Goal: Transaction & Acquisition: Purchase product/service

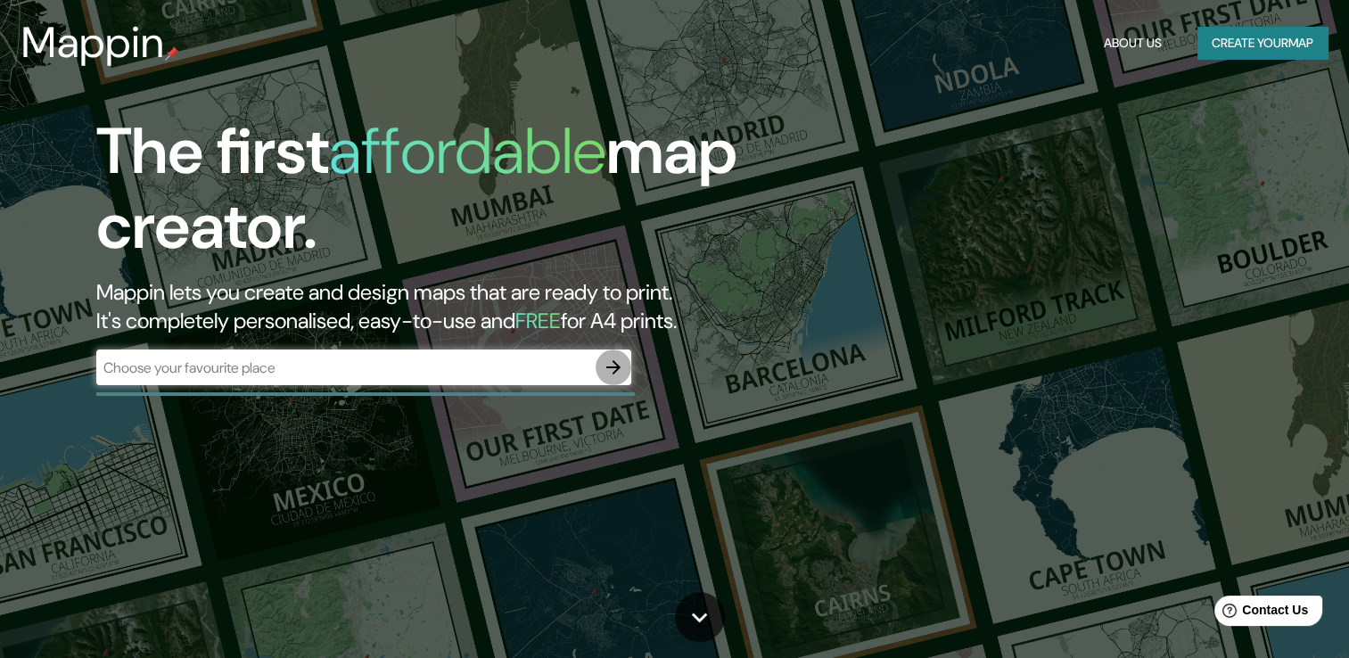
click at [618, 371] on icon "button" at bounding box center [613, 367] width 21 height 21
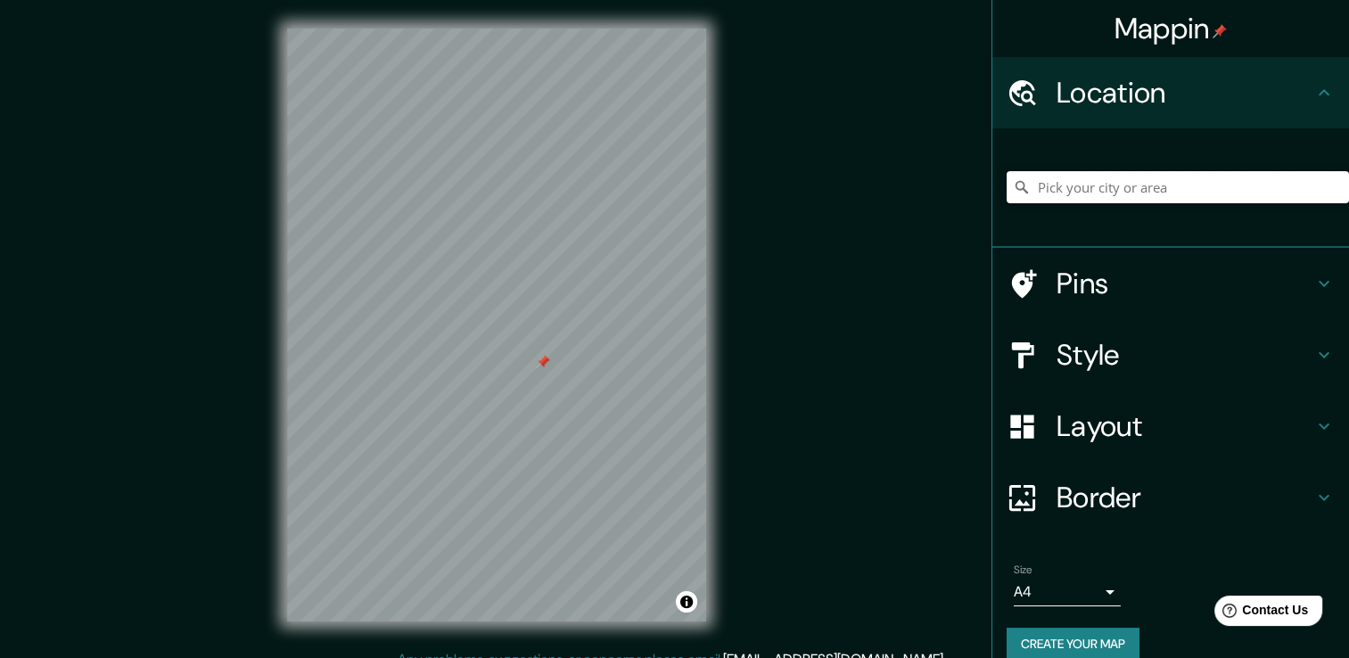
click at [1037, 193] on input "Pick your city or area" at bounding box center [1177, 187] width 342 height 32
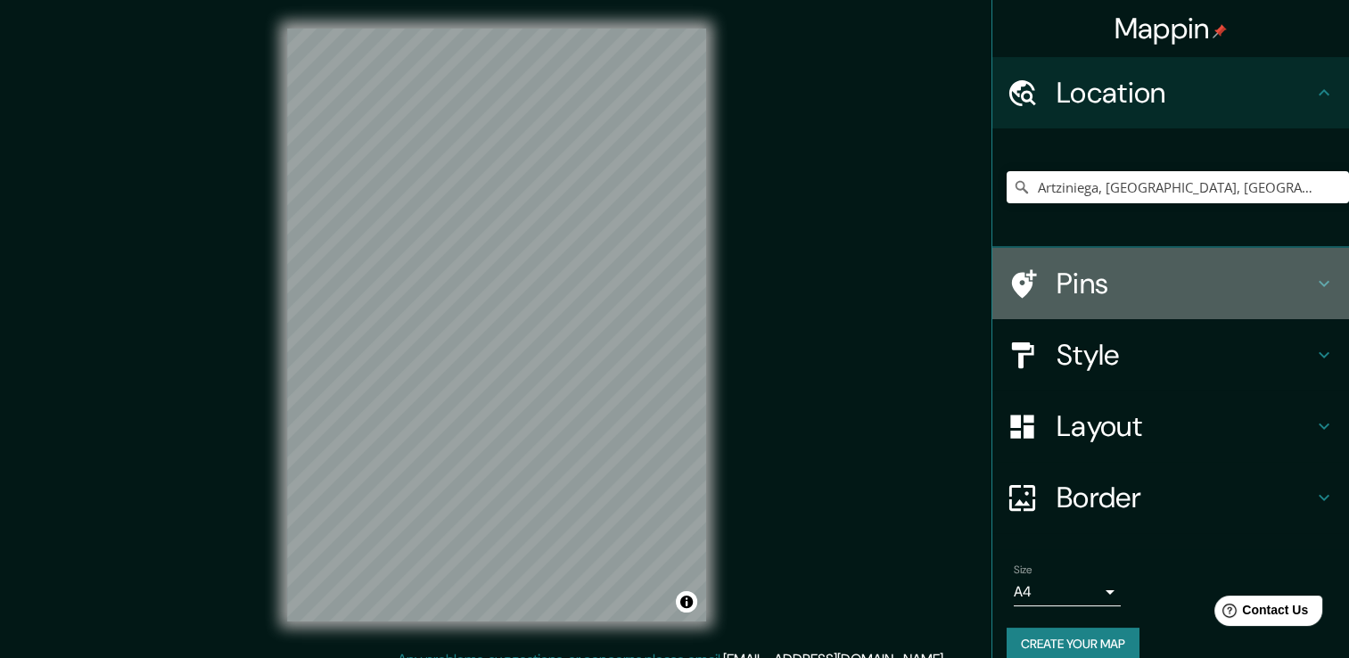
click at [1313, 277] on icon at bounding box center [1323, 283] width 21 height 21
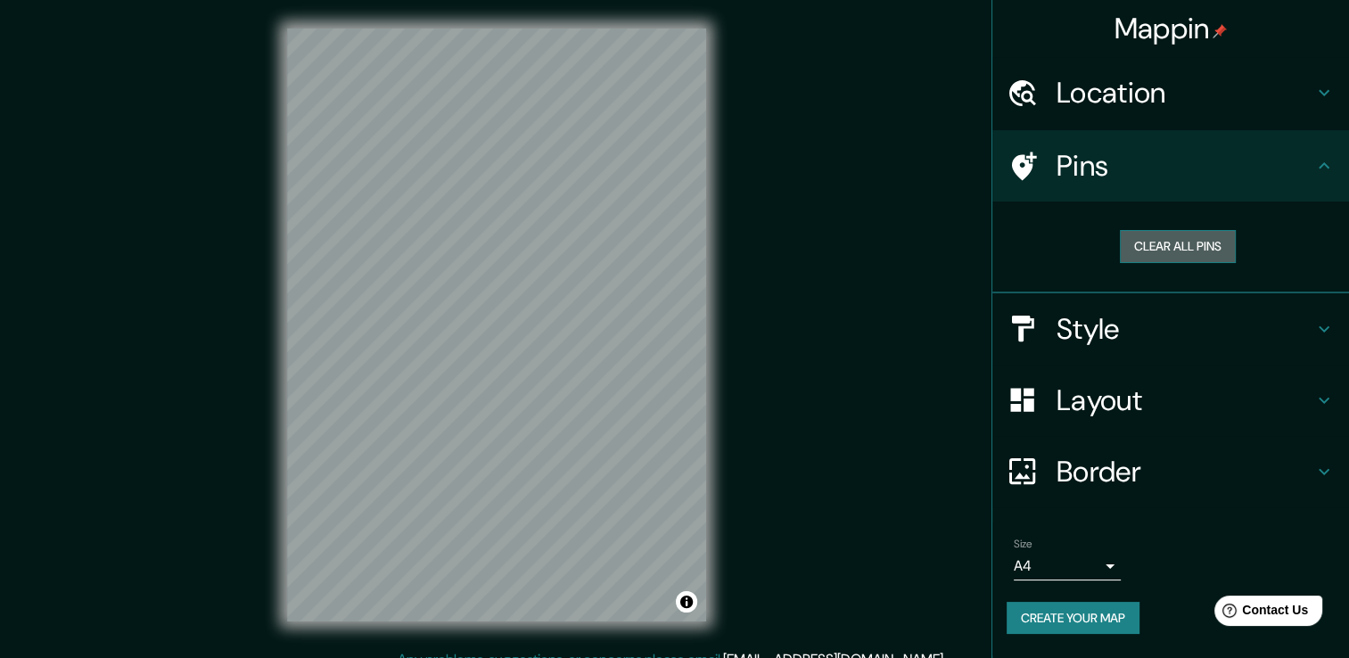
click at [1211, 249] on button "Clear all pins" at bounding box center [1178, 246] width 116 height 33
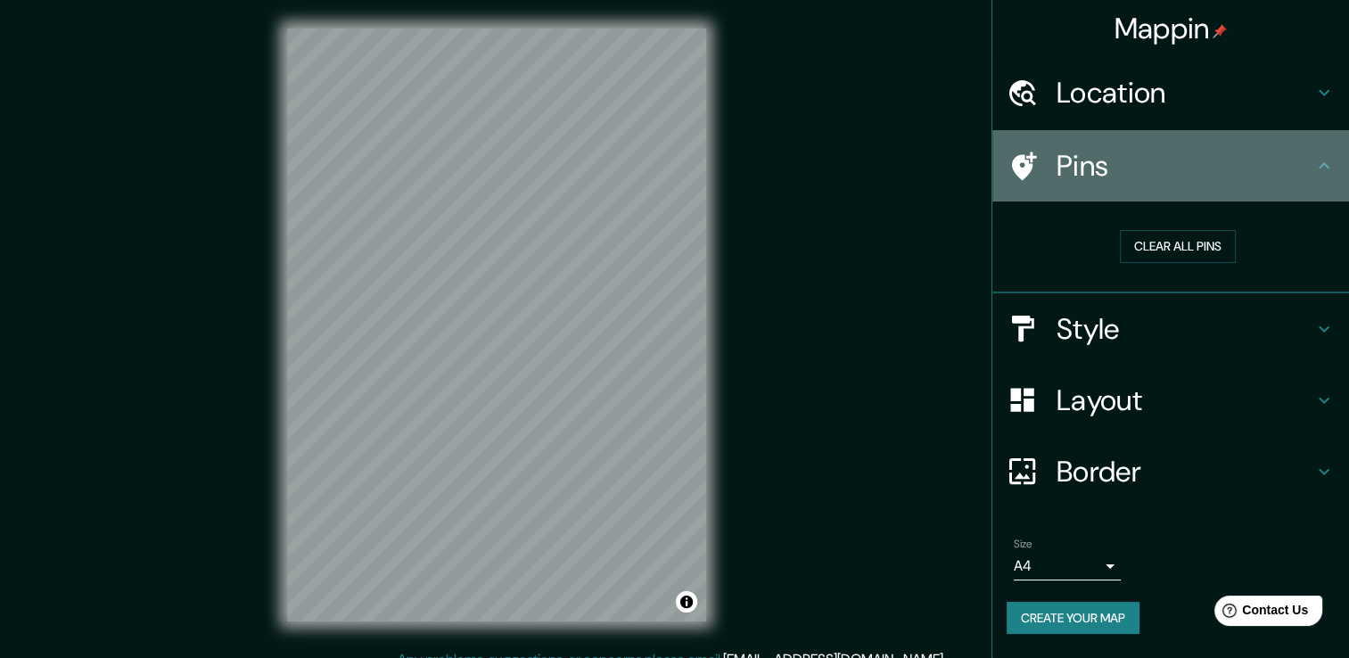
click at [1083, 158] on h4 "Pins" at bounding box center [1184, 166] width 257 height 36
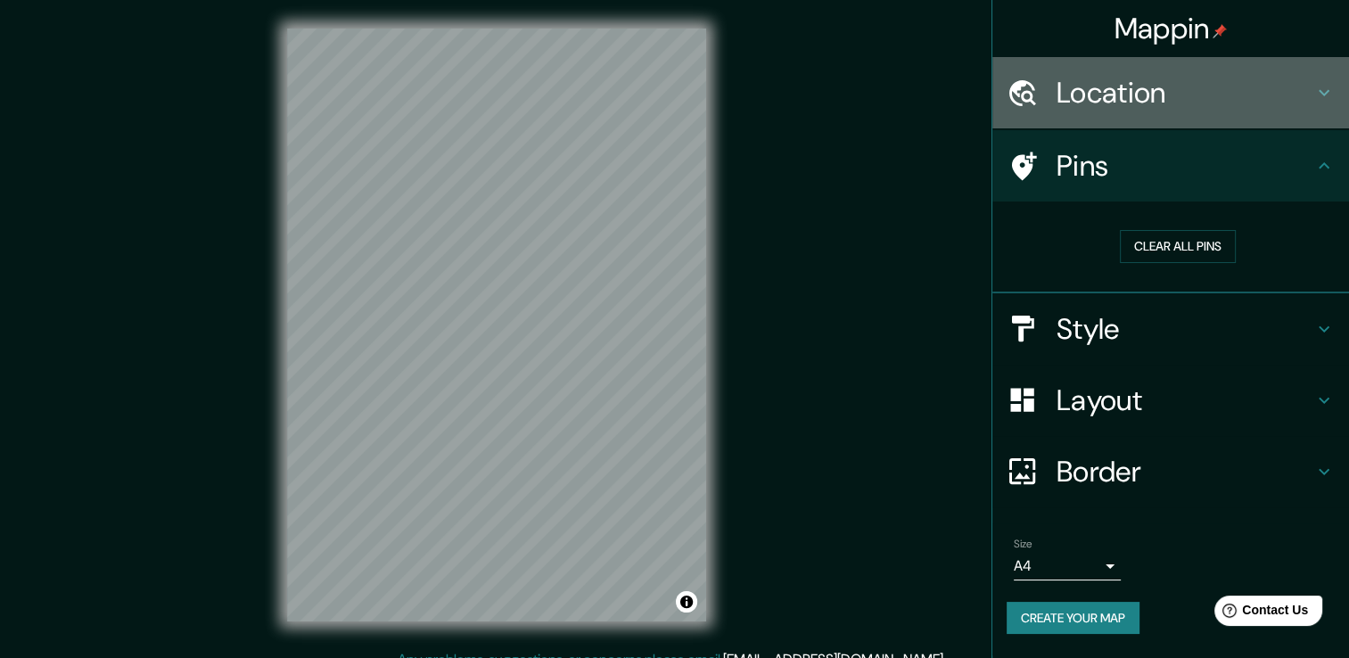
click at [1154, 99] on h4 "Location" at bounding box center [1184, 93] width 257 height 36
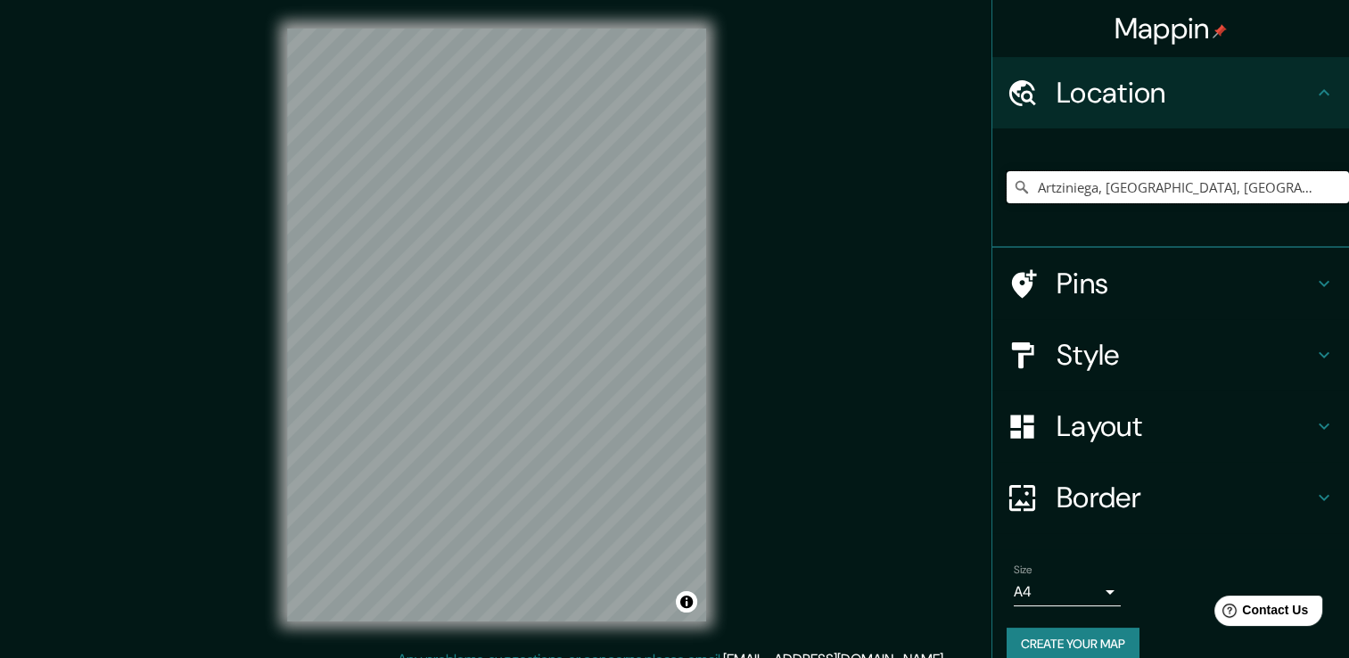
drag, startPoint x: 1190, startPoint y: 192, endPoint x: 829, endPoint y: 242, distance: 364.6
click at [829, 242] on div "Mappin Location [GEOGRAPHIC_DATA], [GEOGRAPHIC_DATA], [GEOGRAPHIC_DATA] Pins St…" at bounding box center [674, 338] width 1349 height 677
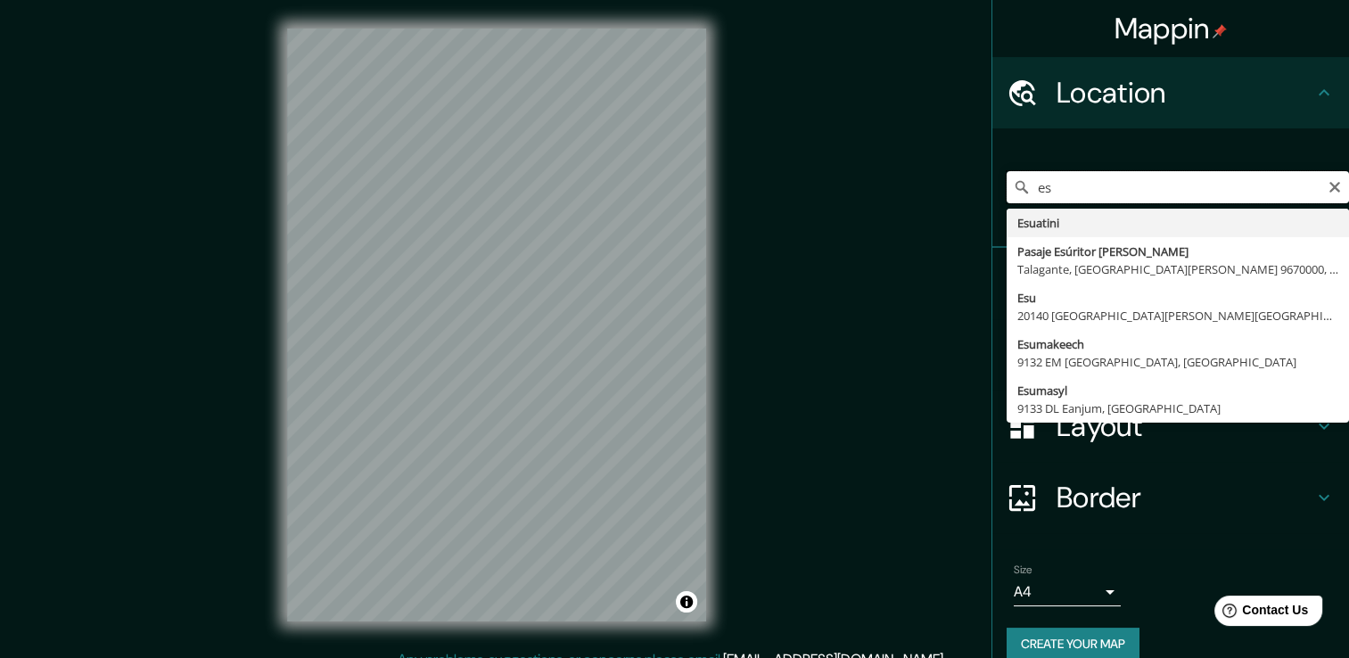
type input "e"
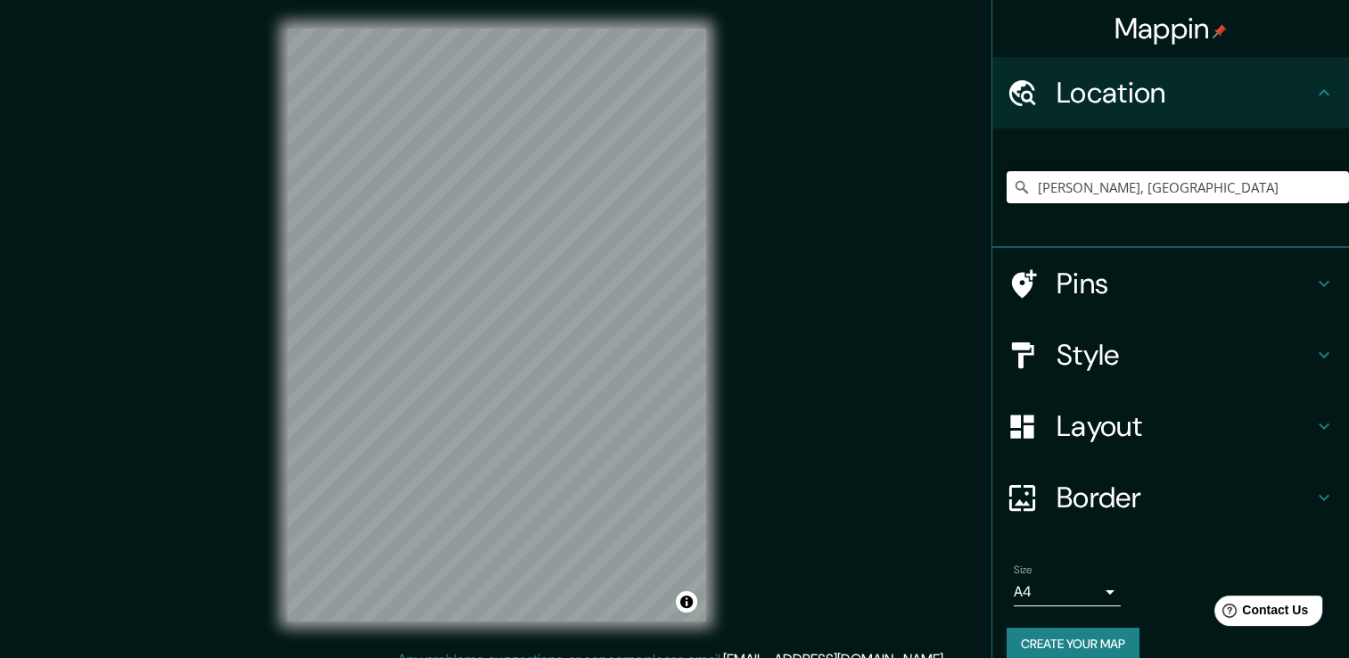
type input "[PERSON_NAME], [GEOGRAPHIC_DATA]"
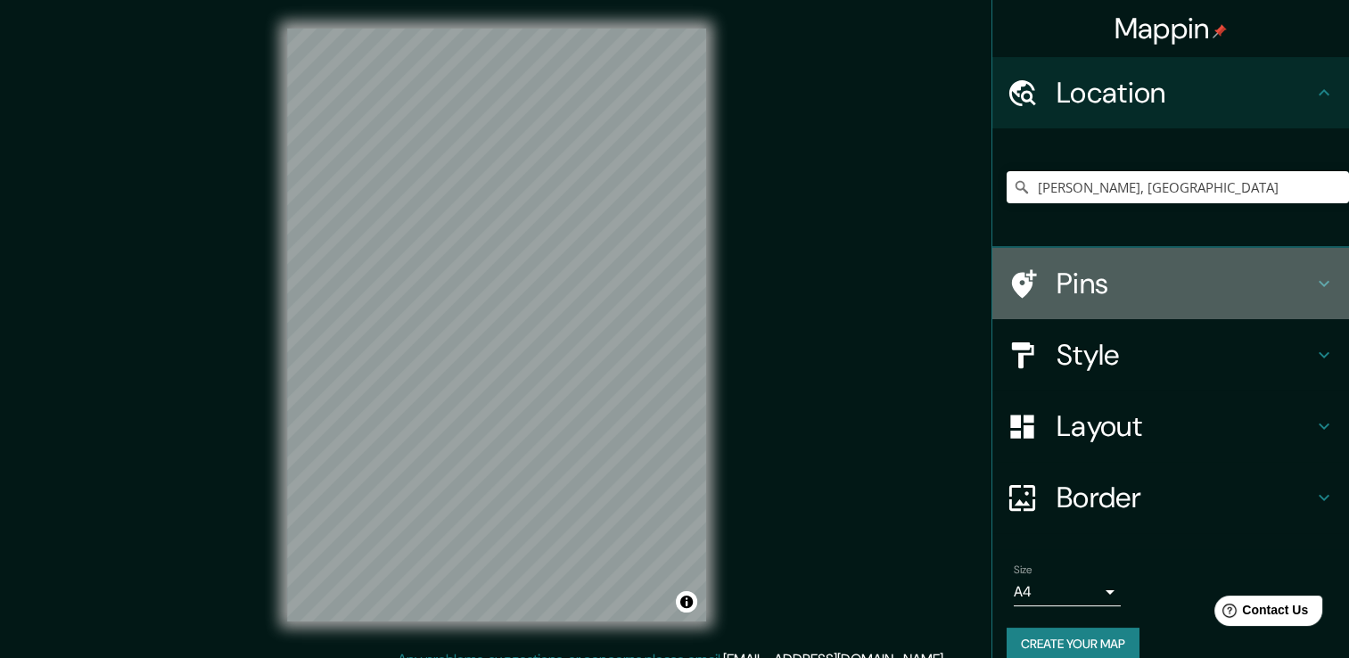
click at [1014, 283] on icon at bounding box center [1024, 283] width 25 height 29
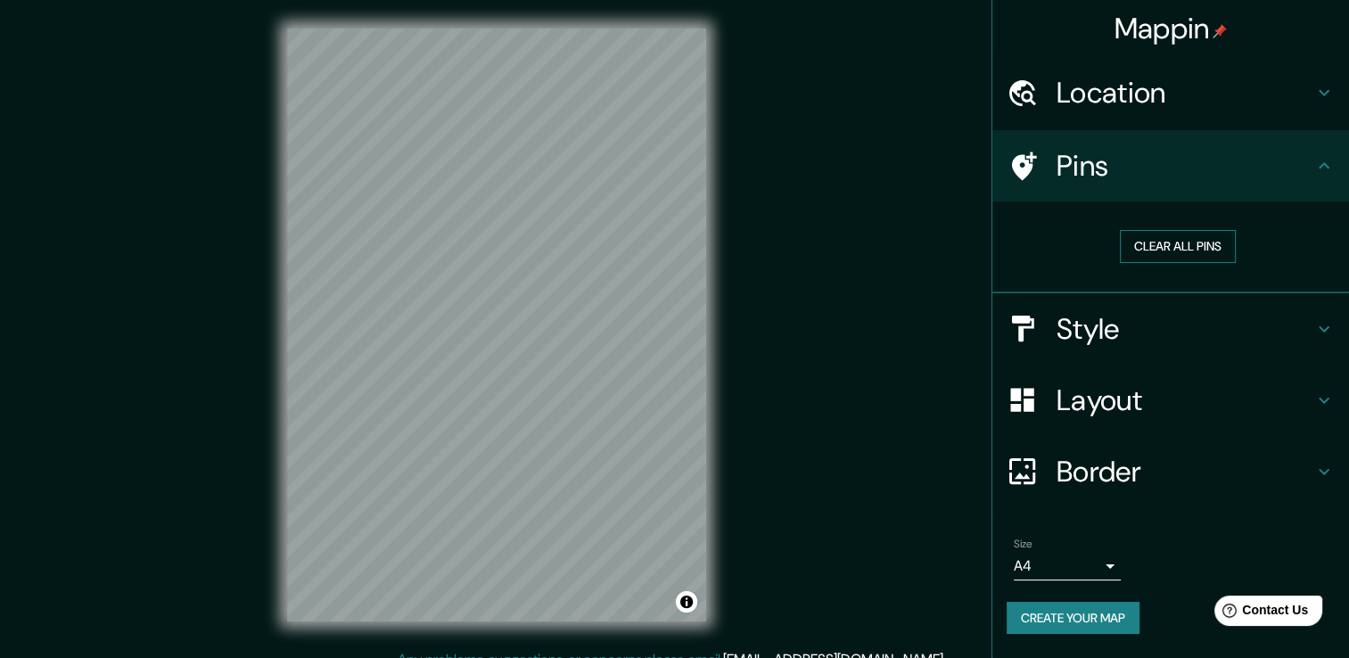
click at [1205, 241] on button "Clear all pins" at bounding box center [1178, 246] width 116 height 33
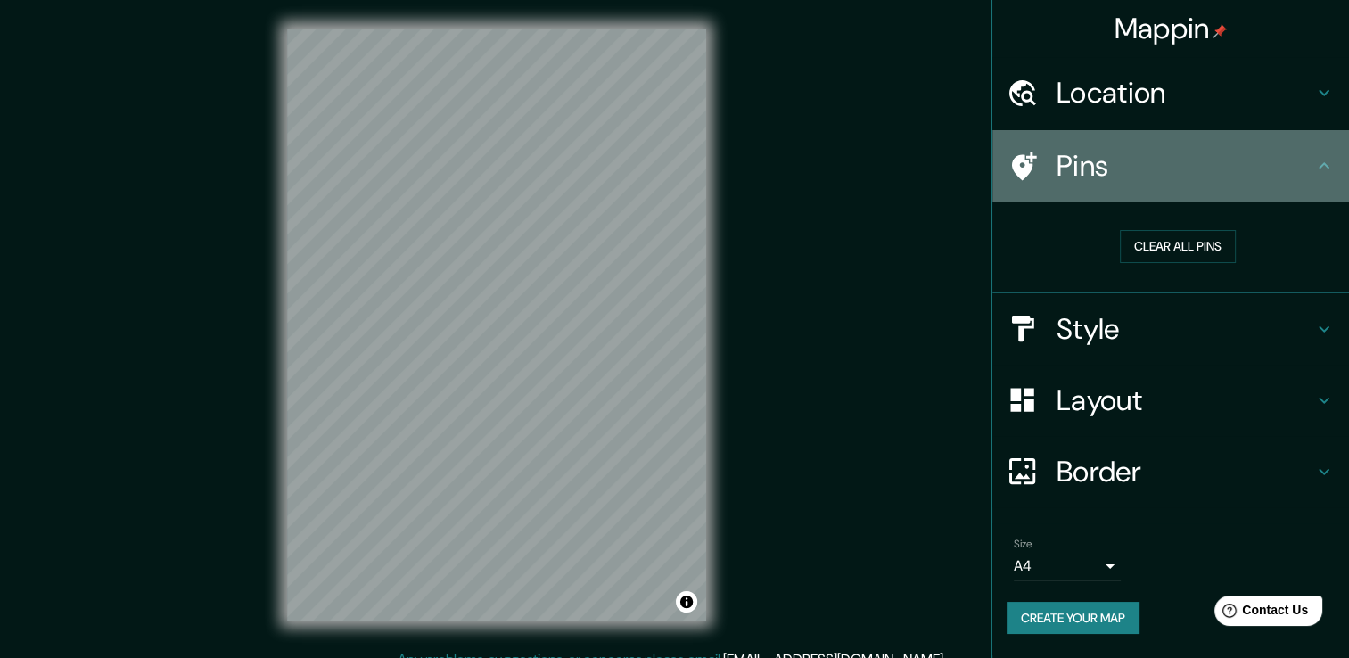
click at [1085, 169] on h4 "Pins" at bounding box center [1184, 166] width 257 height 36
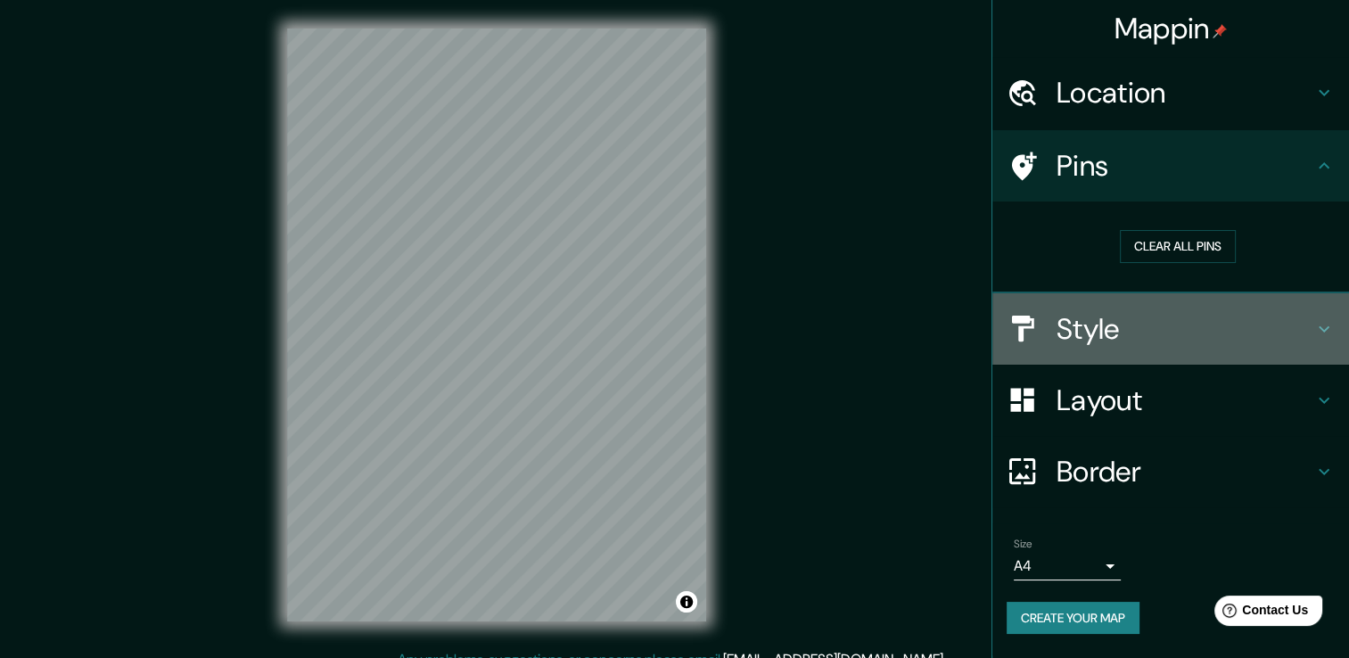
click at [1325, 326] on icon at bounding box center [1323, 328] width 21 height 21
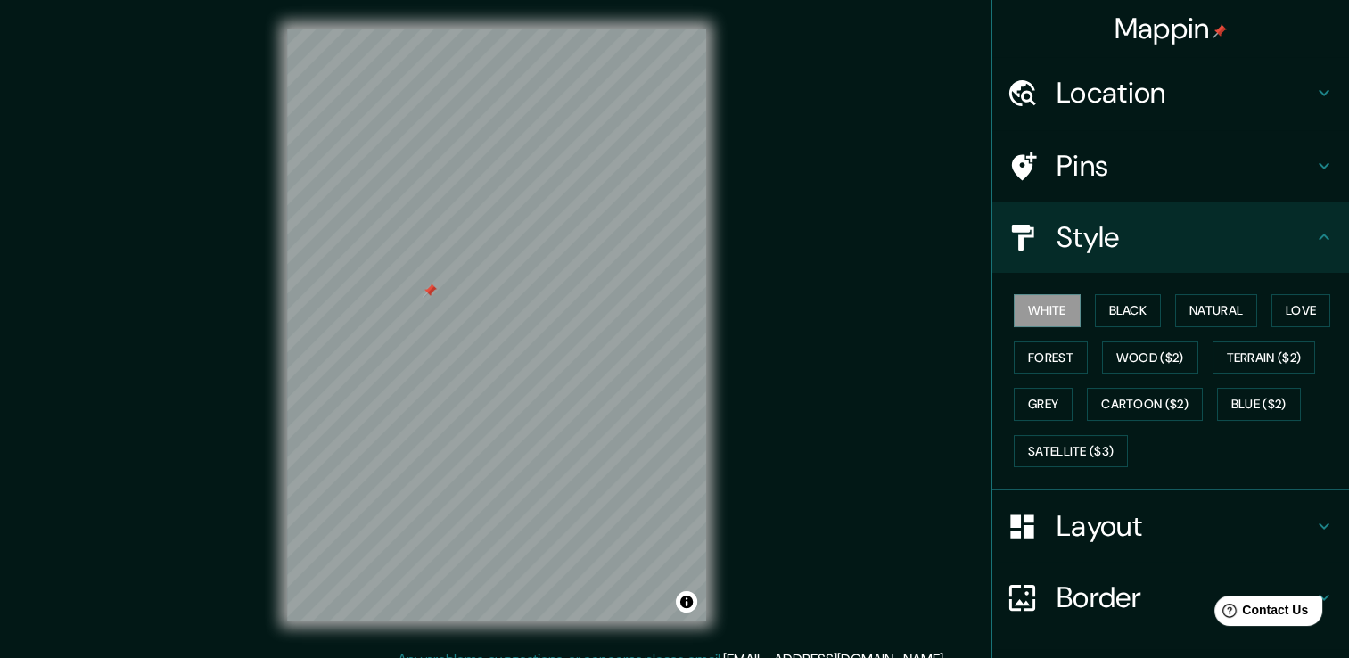
click at [422, 29] on div at bounding box center [496, 29] width 419 height 0
click at [1071, 451] on button "Satellite ($3)" at bounding box center [1071, 451] width 114 height 33
click at [683, 602] on button "Toggle attribution" at bounding box center [686, 601] width 21 height 21
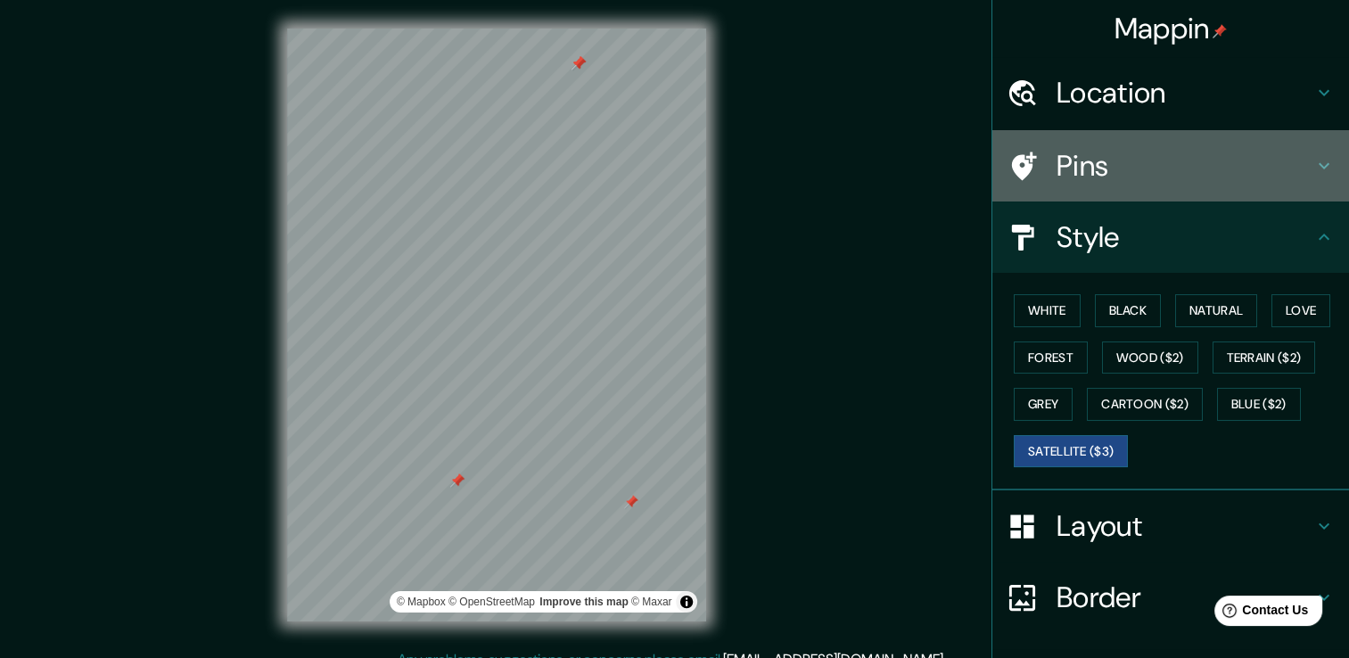
click at [1013, 172] on icon at bounding box center [1024, 166] width 25 height 29
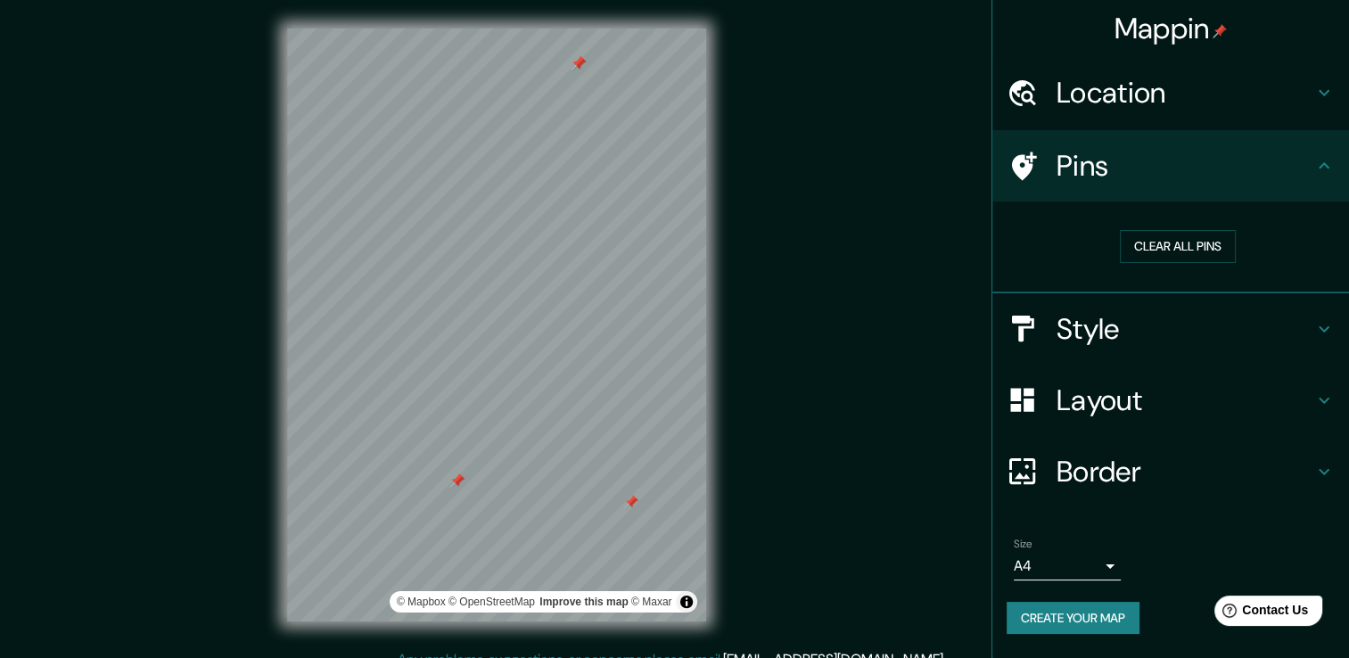
click at [474, 330] on div "Mappin Location [PERSON_NAME], [GEOGRAPHIC_DATA] [PERSON_NAME] [GEOGRAPHIC_DATA…" at bounding box center [674, 338] width 1349 height 677
drag, startPoint x: 456, startPoint y: 477, endPoint x: 1180, endPoint y: 166, distance: 787.8
click at [1180, 166] on div "Mappin Location [PERSON_NAME], [GEOGRAPHIC_DATA] [PERSON_NAME] [GEOGRAPHIC_DATA…" at bounding box center [674, 338] width 1349 height 677
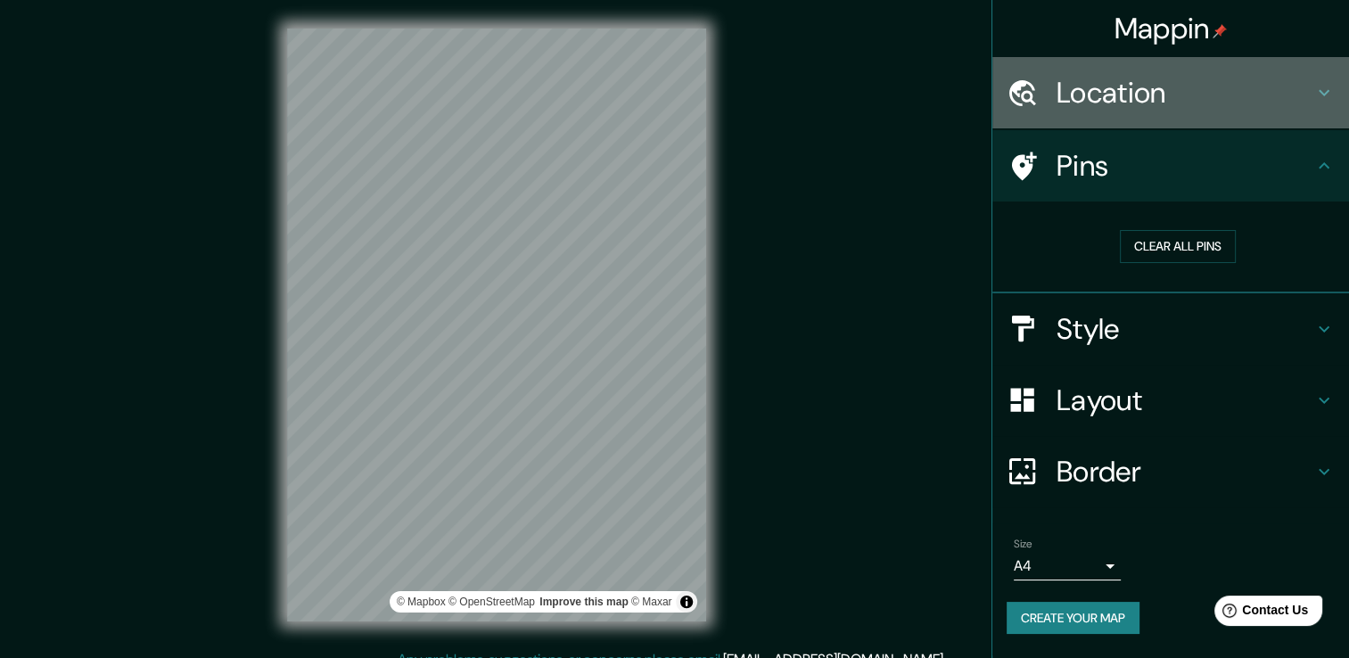
click at [1158, 111] on h4 "Location" at bounding box center [1184, 93] width 257 height 36
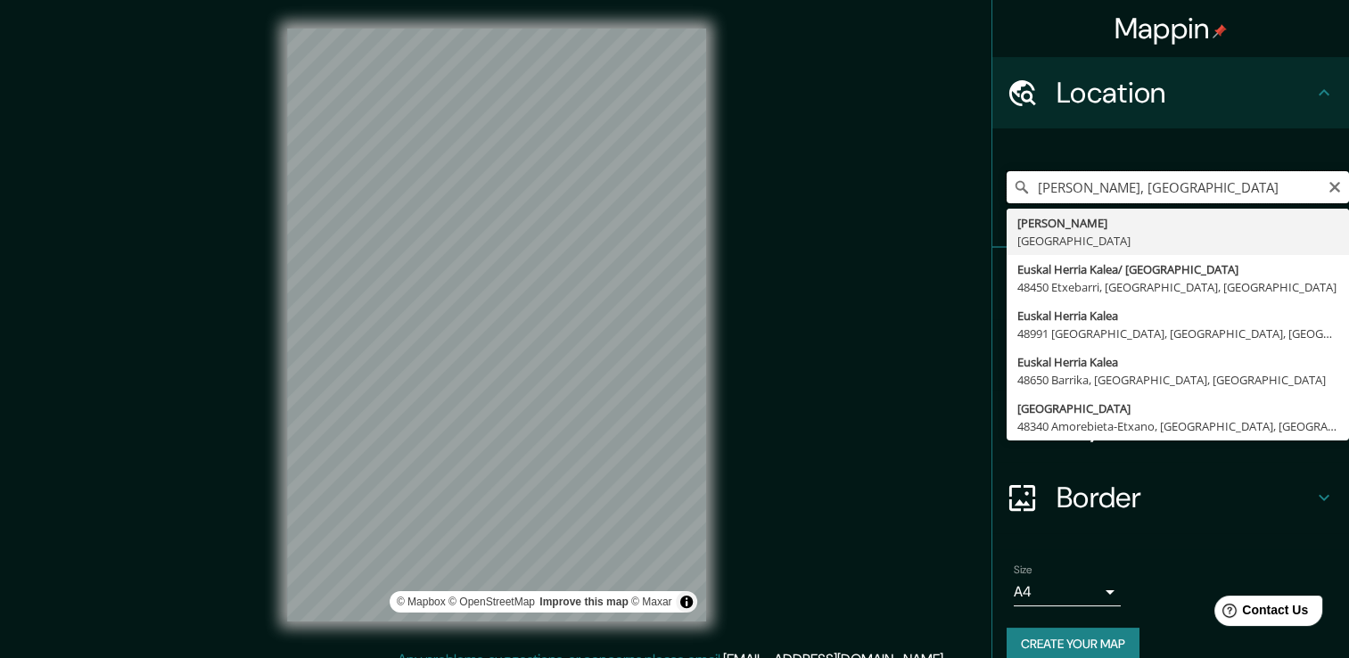
click at [1139, 194] on input "[PERSON_NAME], [GEOGRAPHIC_DATA]" at bounding box center [1177, 187] width 342 height 32
drag, startPoint x: 1155, startPoint y: 193, endPoint x: 906, endPoint y: 212, distance: 250.4
click at [906, 212] on div "Mappin Location [PERSON_NAME], [GEOGRAPHIC_DATA] [PERSON_NAME] [GEOGRAPHIC_DATA…" at bounding box center [674, 338] width 1349 height 677
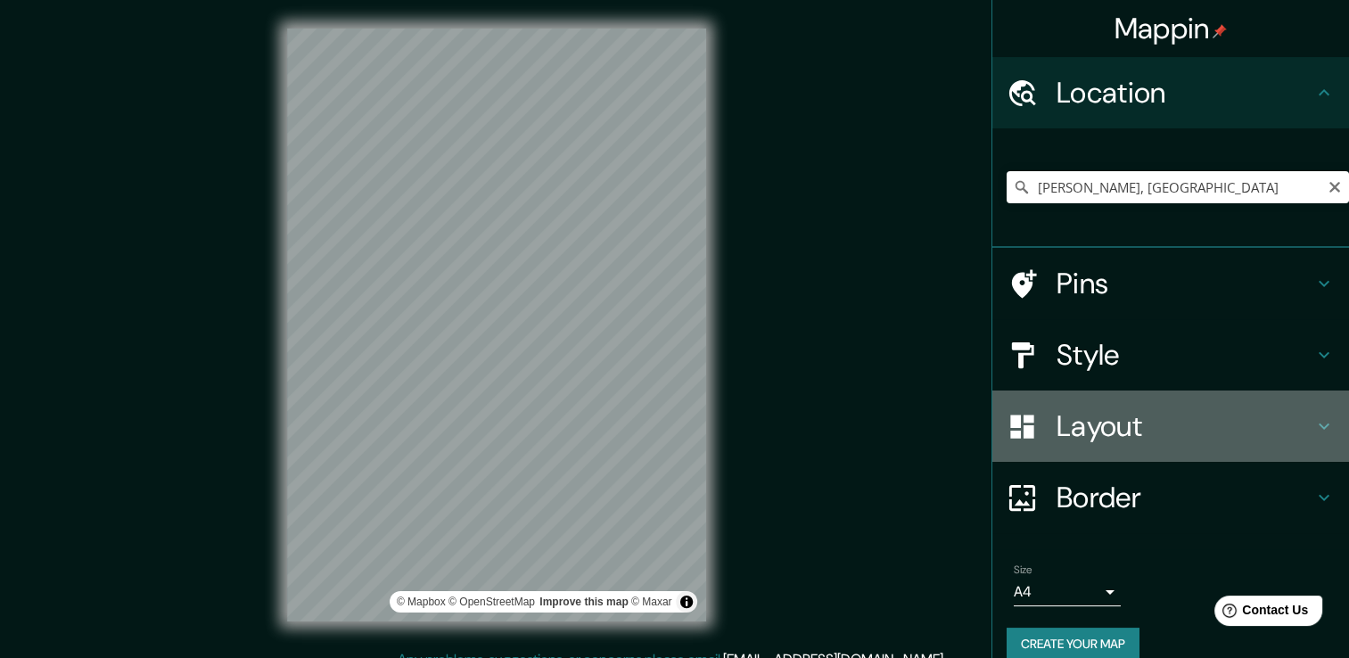
click at [1313, 423] on icon at bounding box center [1323, 425] width 21 height 21
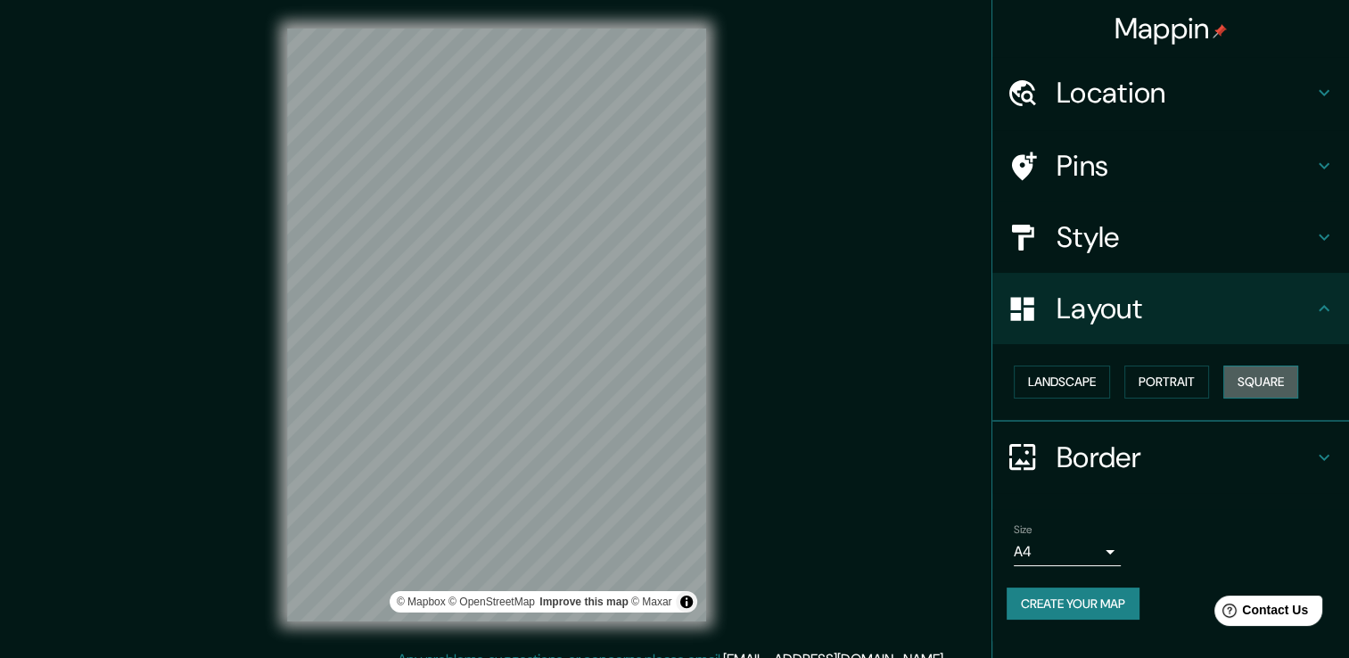
click at [1265, 383] on button "Square" at bounding box center [1260, 381] width 75 height 33
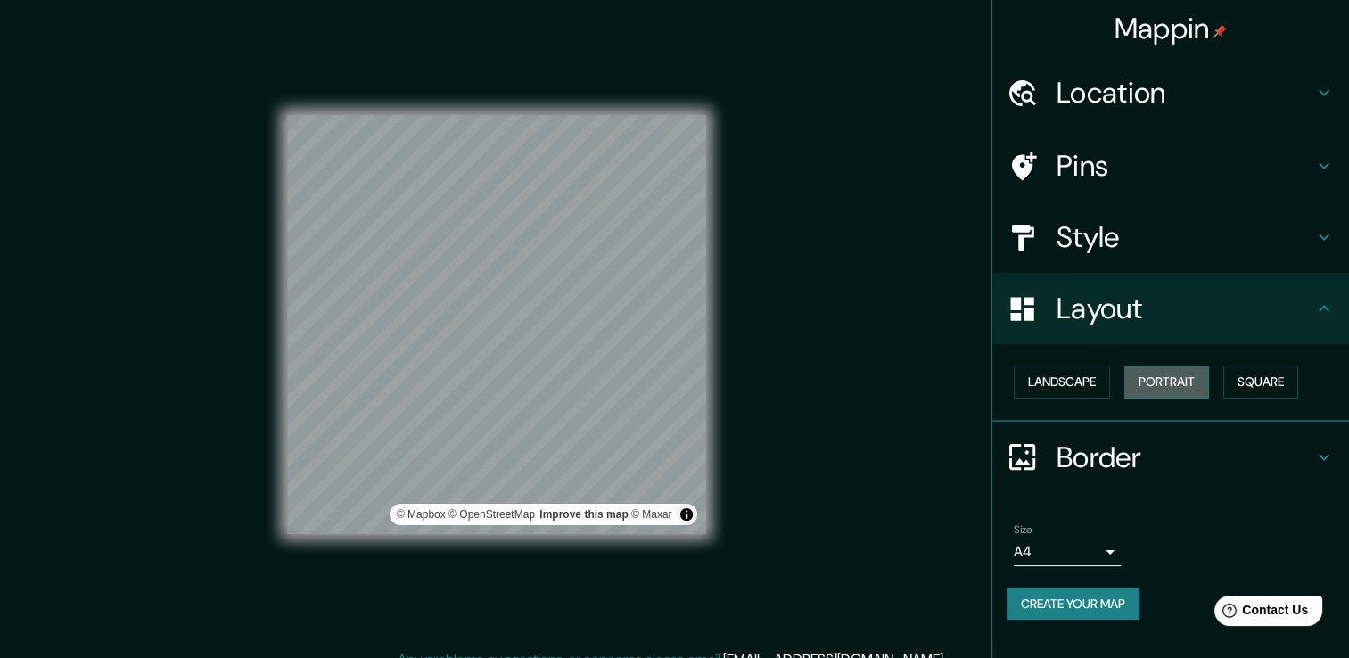
click at [1184, 382] on button "Portrait" at bounding box center [1166, 381] width 85 height 33
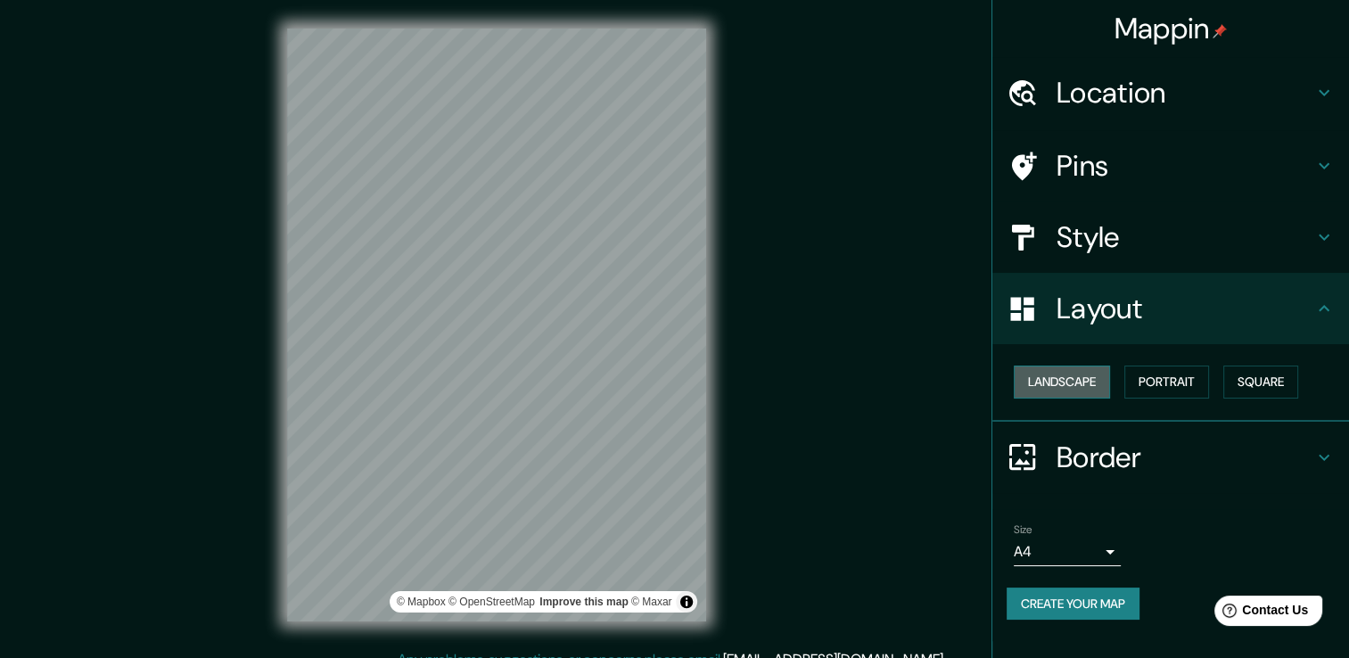
click at [1092, 382] on button "Landscape" at bounding box center [1062, 381] width 96 height 33
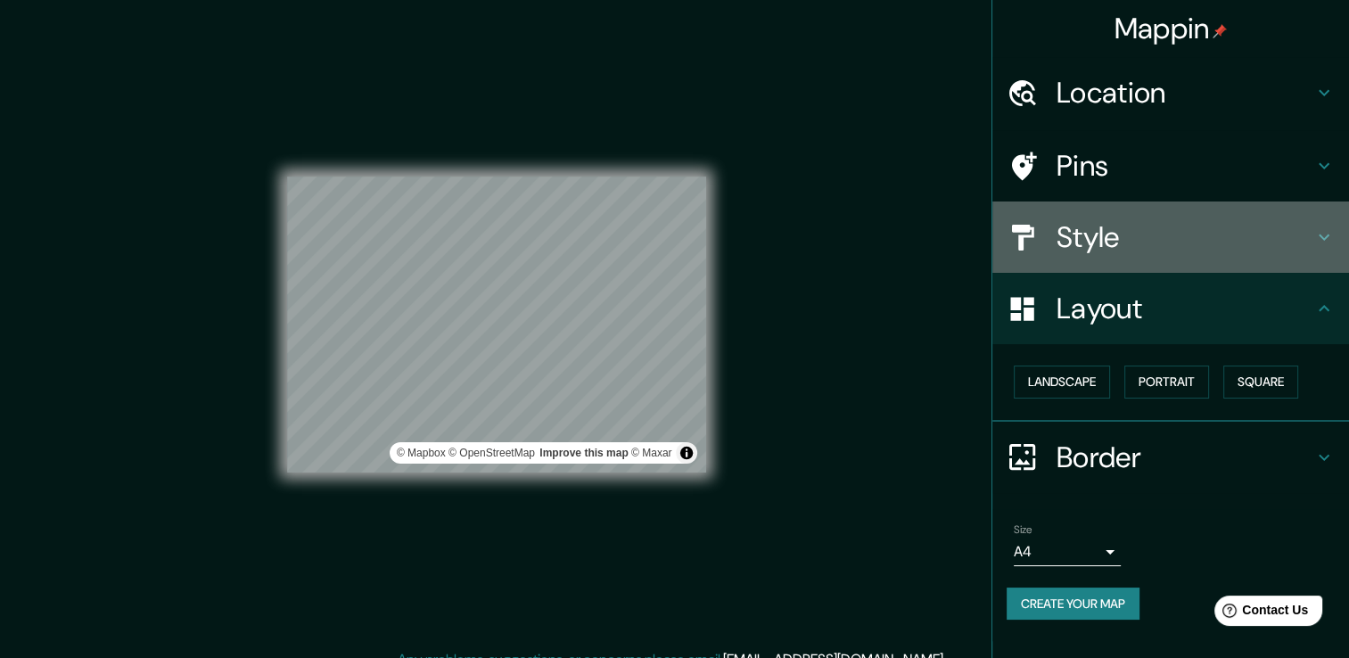
click at [1323, 230] on icon at bounding box center [1323, 236] width 21 height 21
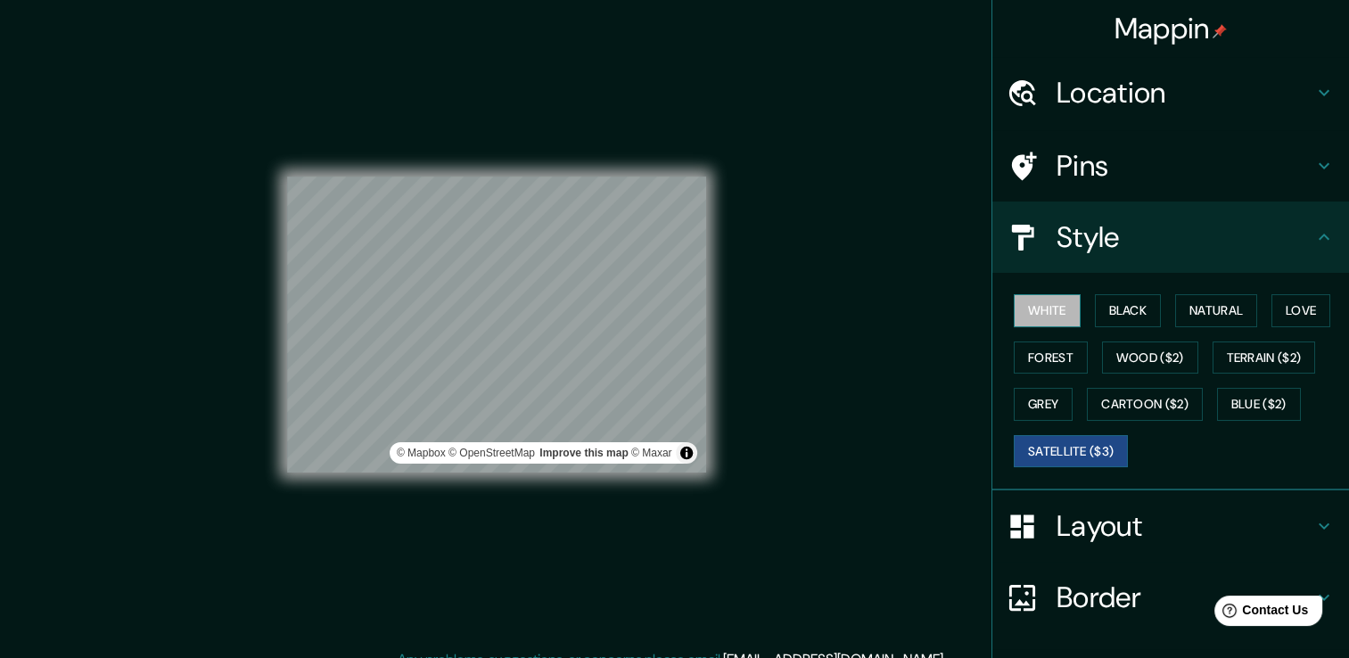
click at [1041, 318] on button "White" at bounding box center [1047, 310] width 67 height 33
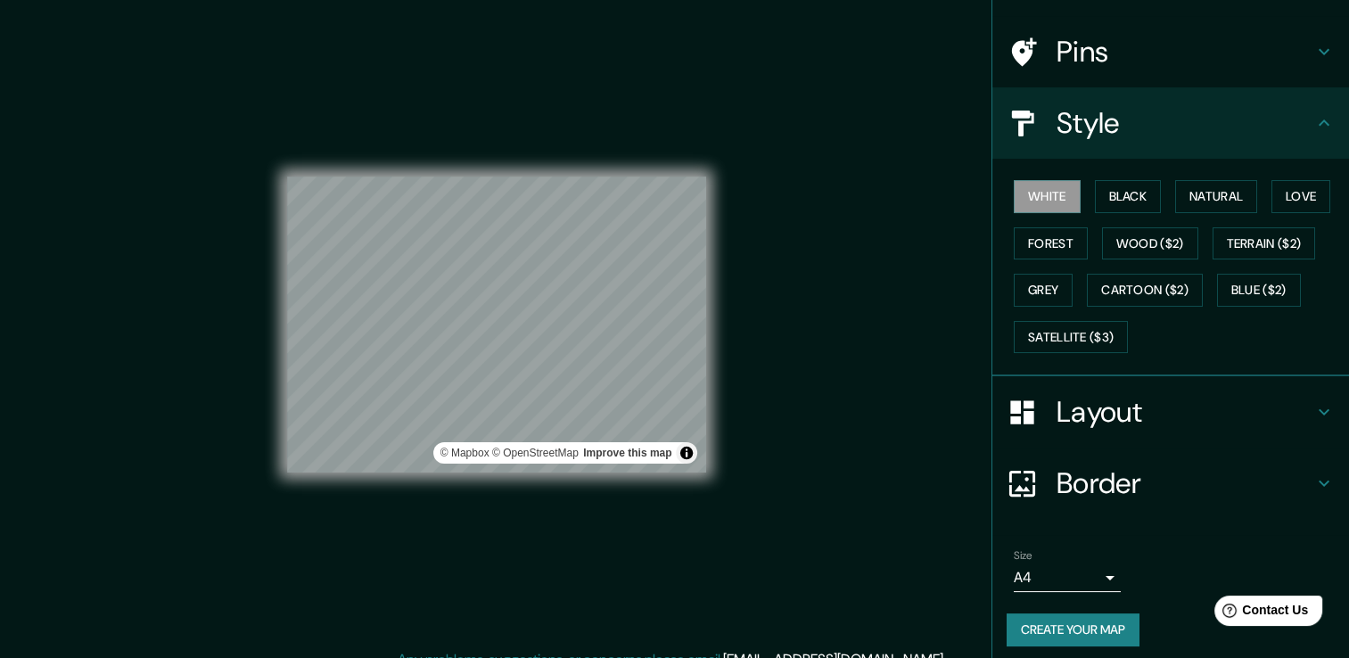
scroll to position [120, 0]
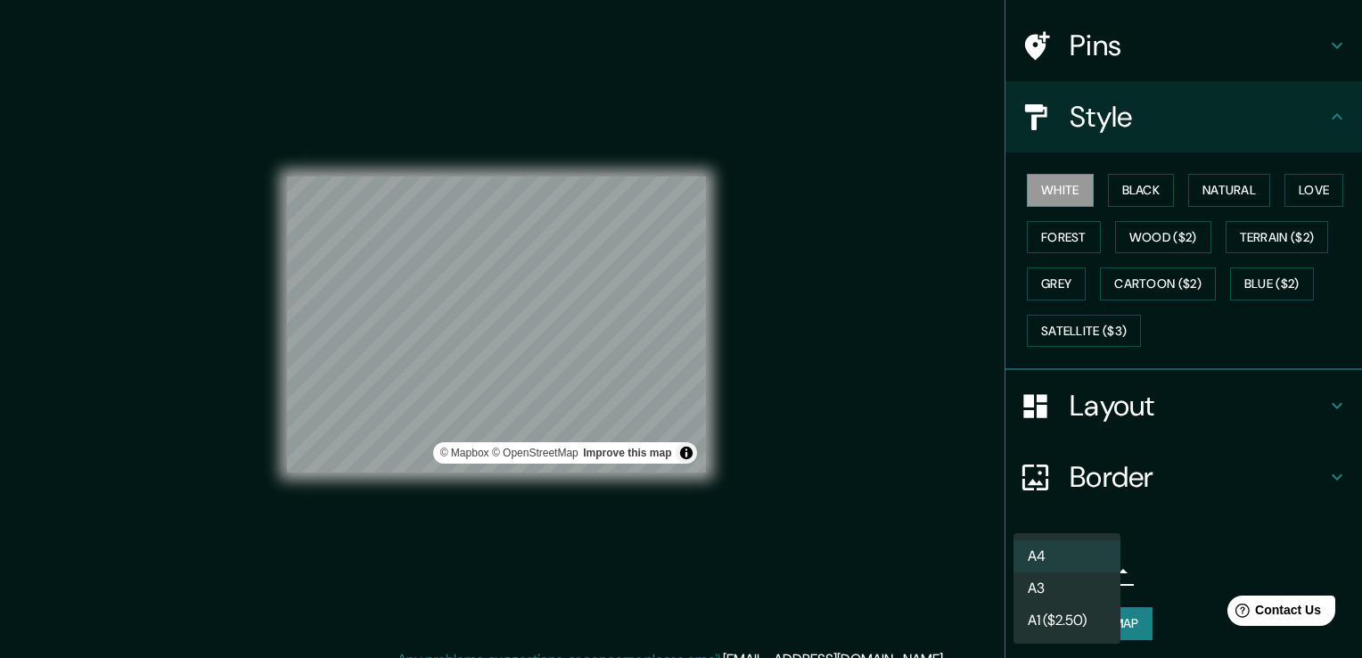
click at [1094, 565] on body "Mappin Location [PERSON_NAME], [GEOGRAPHIC_DATA] Pins Style White Black Natural…" at bounding box center [681, 329] width 1362 height 658
click at [1183, 543] on div at bounding box center [681, 329] width 1362 height 658
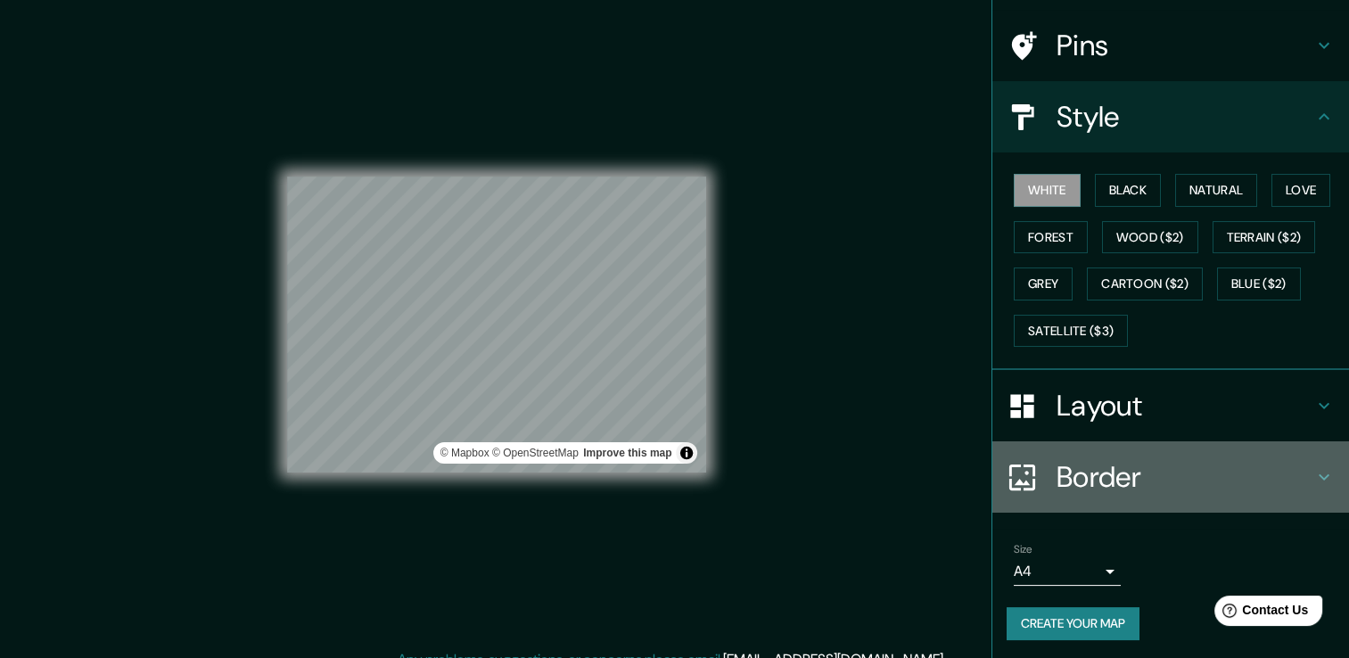
click at [1313, 483] on icon at bounding box center [1323, 476] width 21 height 21
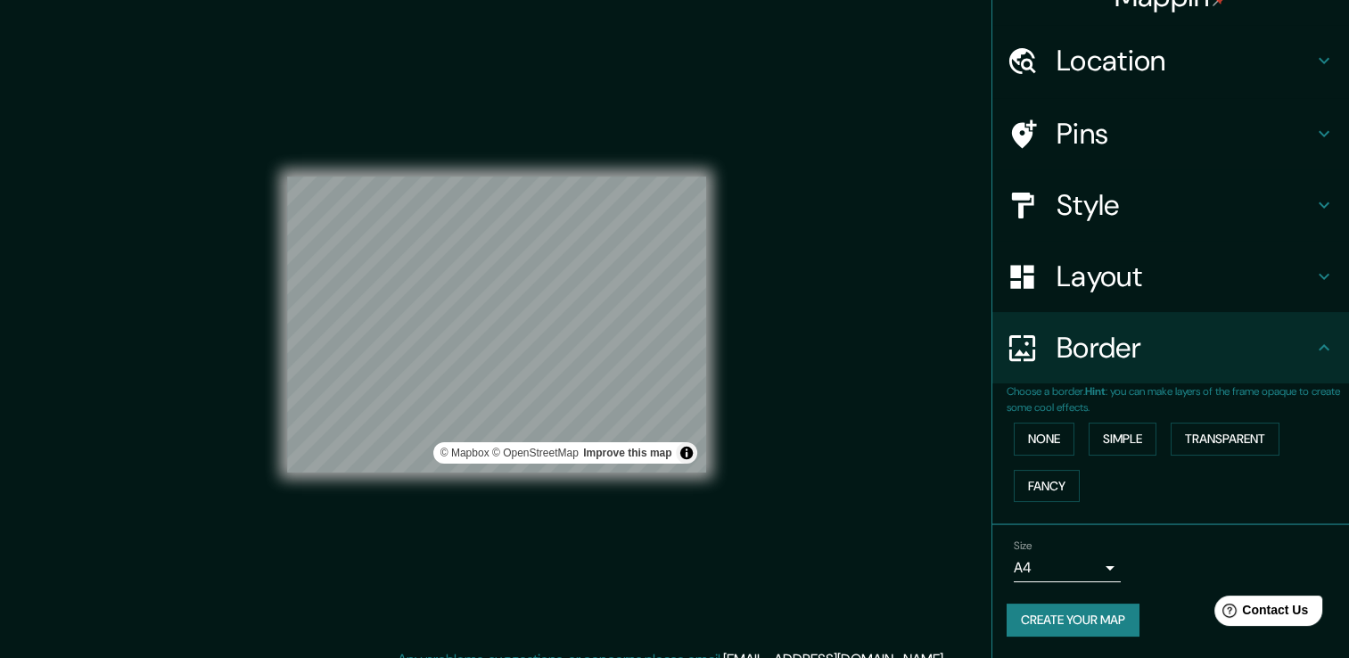
scroll to position [29, 0]
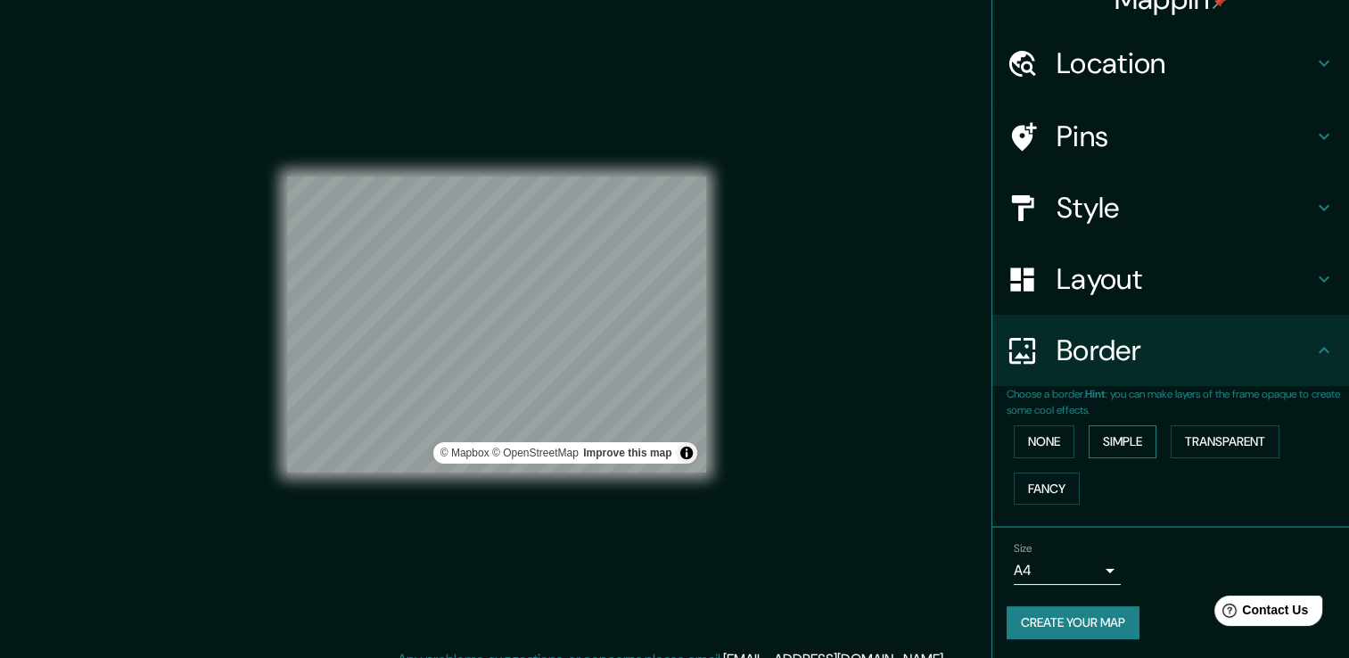
click at [1134, 444] on button "Simple" at bounding box center [1122, 441] width 68 height 33
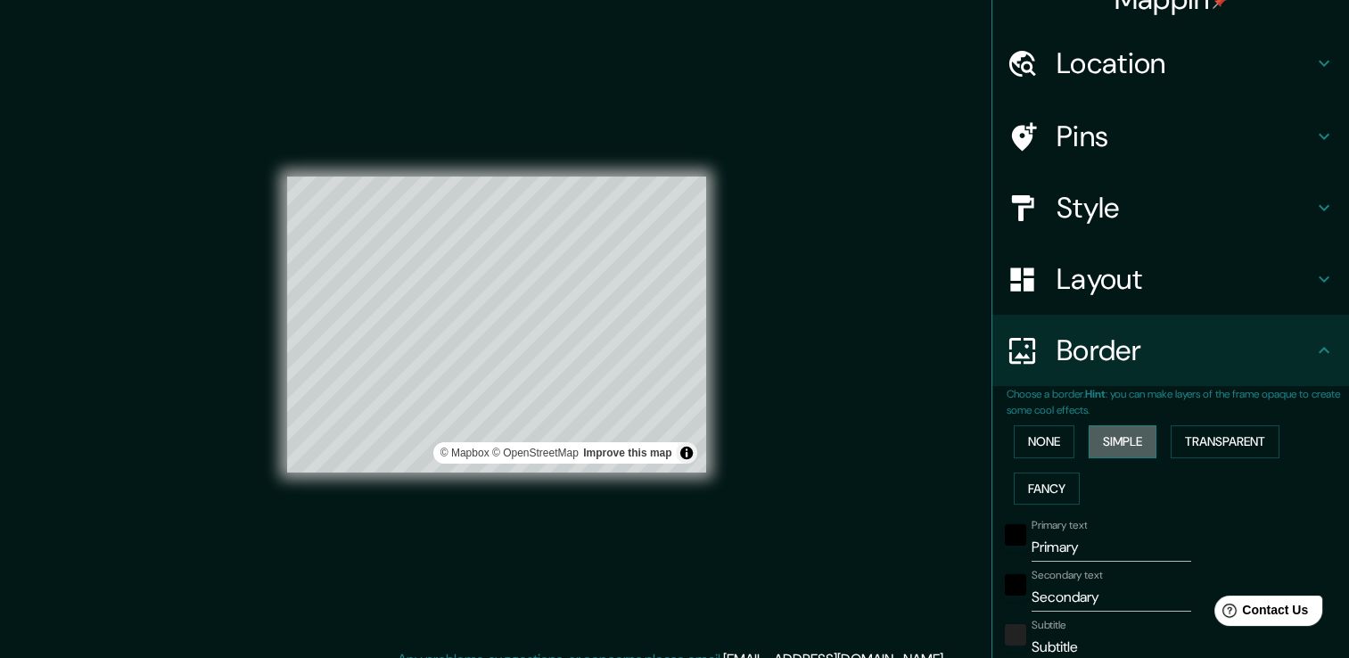
click at [1134, 444] on button "Simple" at bounding box center [1122, 441] width 68 height 33
type input "38"
click at [1230, 439] on button "Transparent" at bounding box center [1224, 441] width 109 height 33
click at [1014, 488] on button "Fancy" at bounding box center [1047, 488] width 66 height 33
click at [1016, 488] on button "Fancy" at bounding box center [1047, 488] width 66 height 33
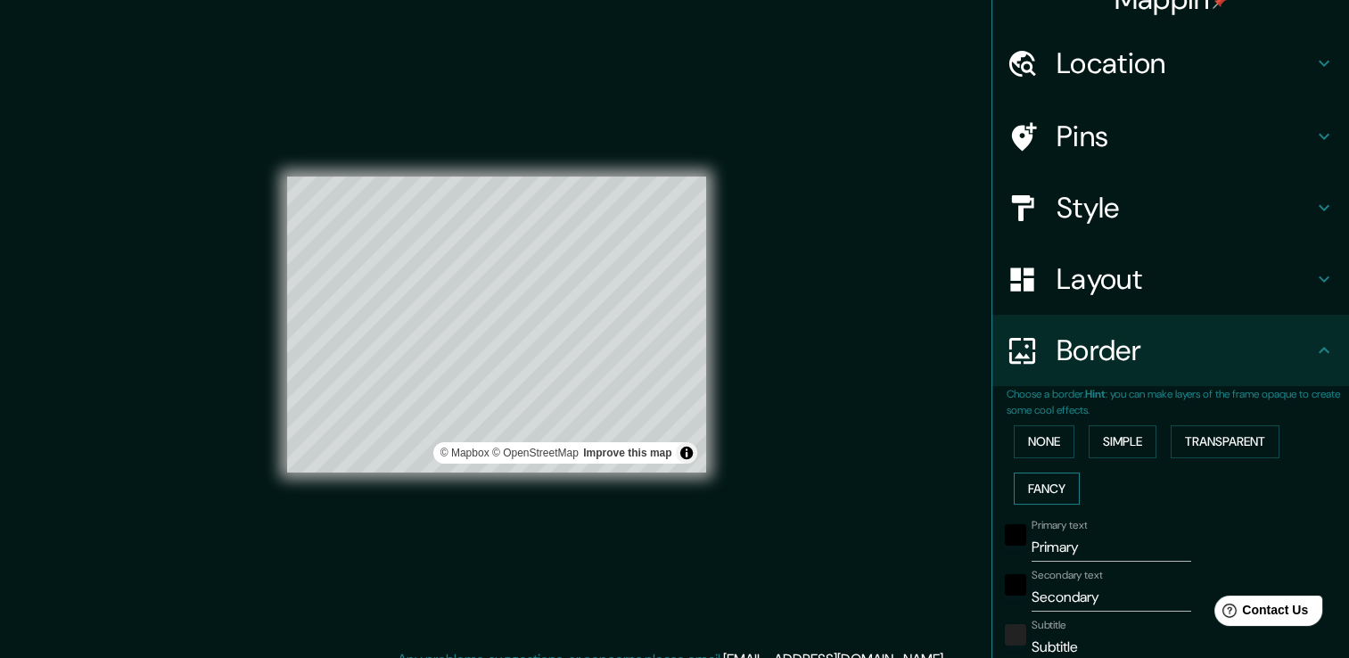
type input "38"
type input "19"
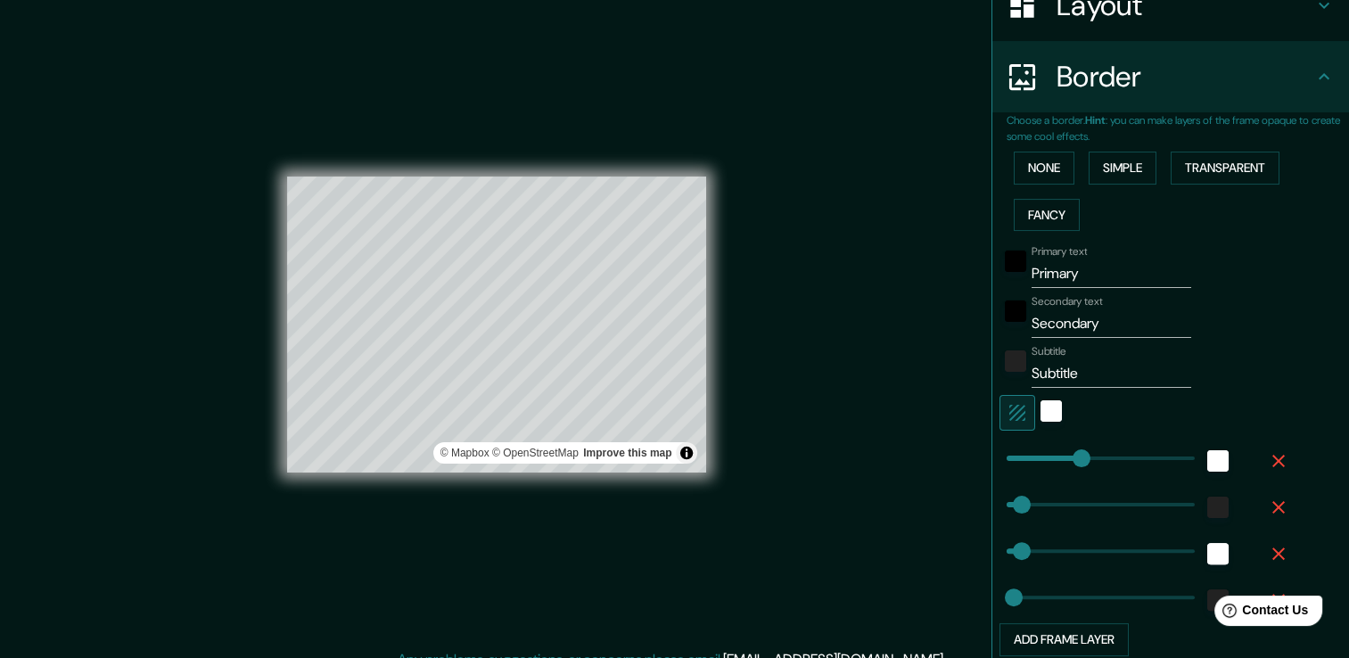
scroll to position [306, 0]
type input "99"
drag, startPoint x: 1059, startPoint y: 452, endPoint x: 1032, endPoint y: 452, distance: 26.7
type input "38"
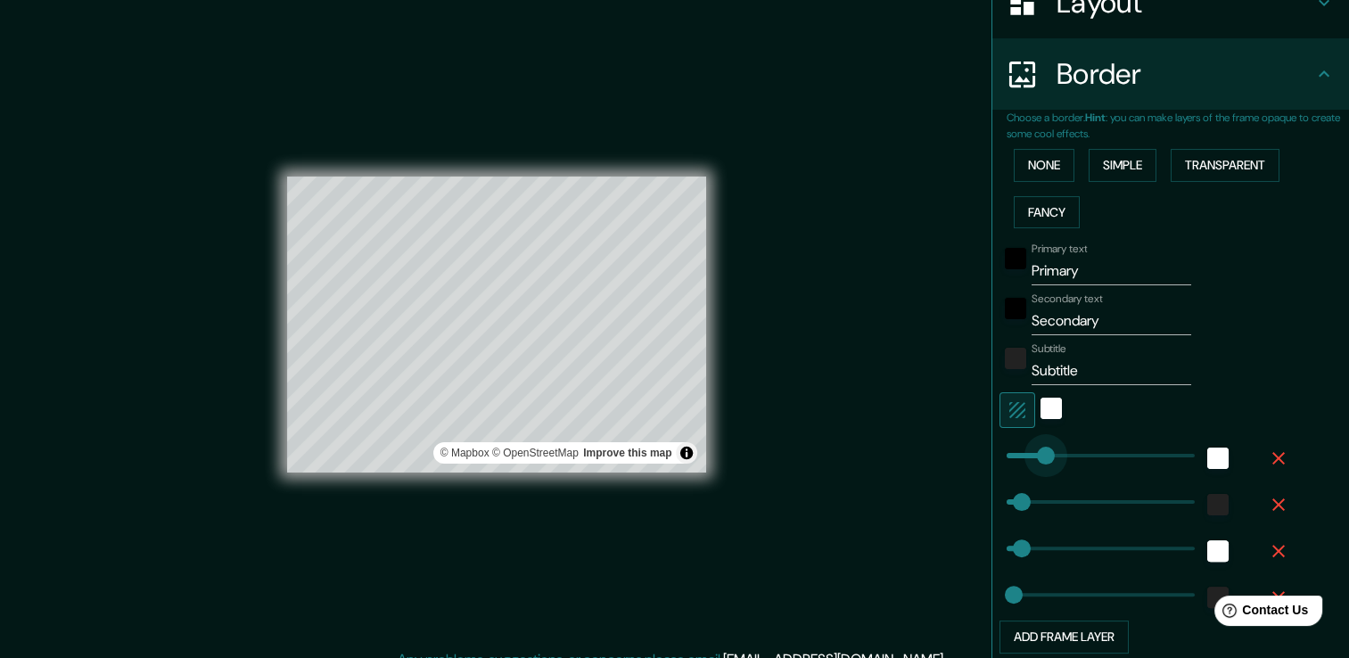
type input "19"
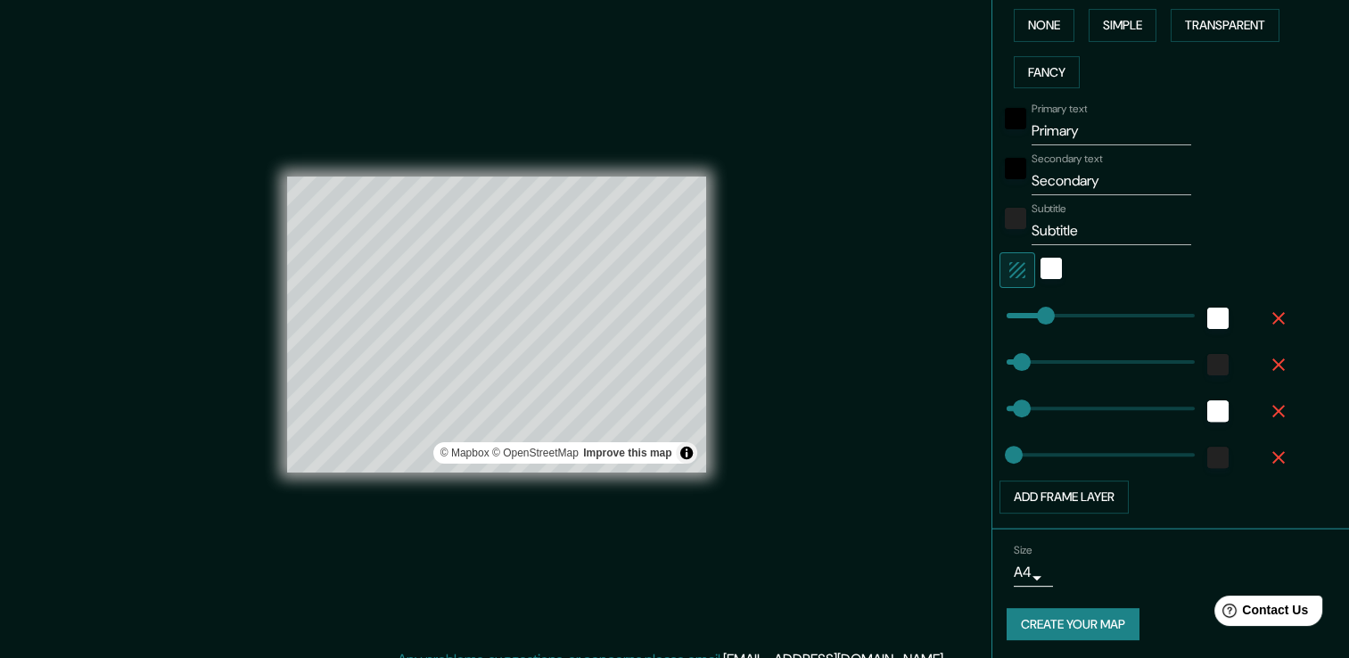
scroll to position [0, 0]
